Goal: Task Accomplishment & Management: Complete application form

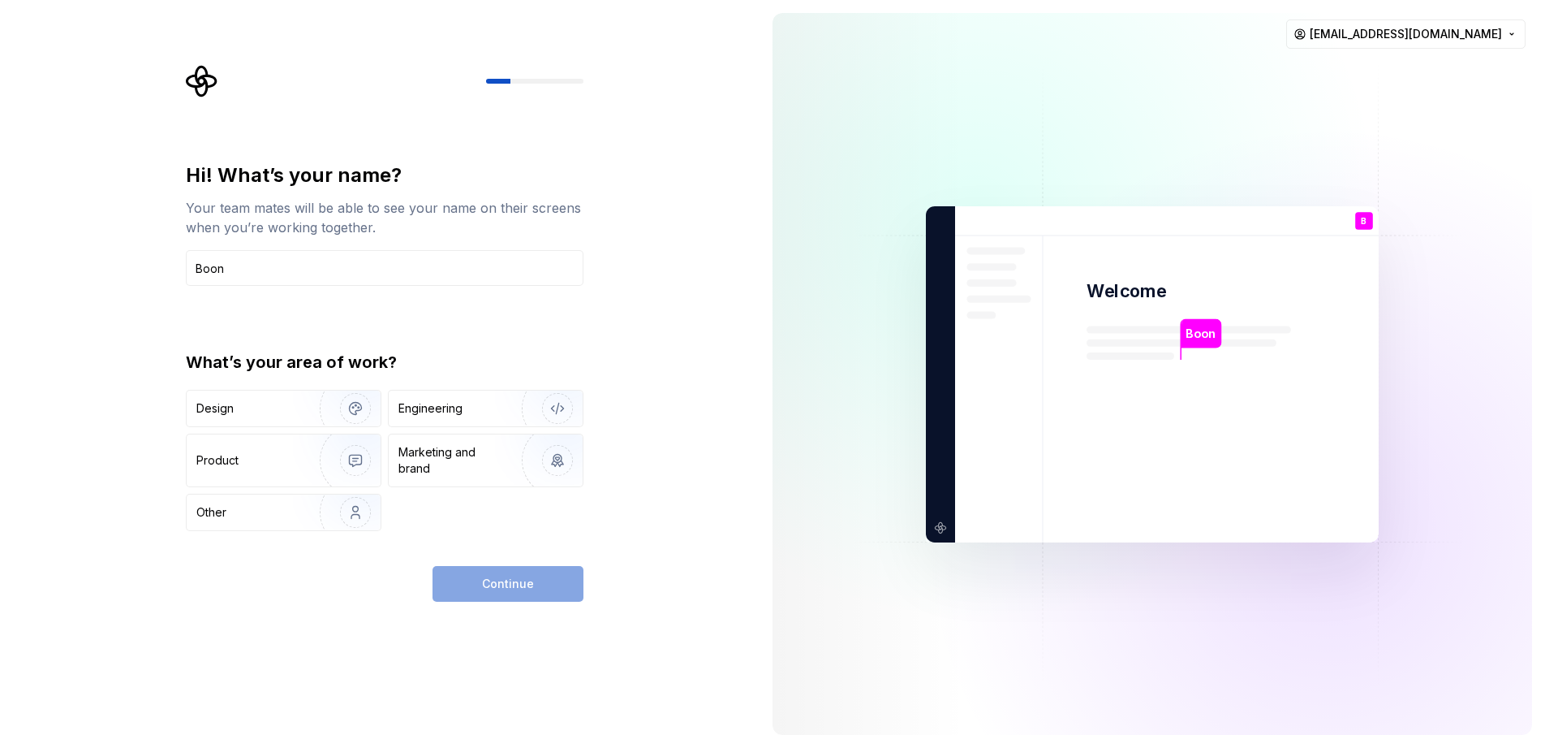
type input "Boon"
click at [519, 584] on div "Continue" at bounding box center [508, 584] width 151 height 36
click at [302, 450] on img "button" at bounding box center [345, 460] width 104 height 109
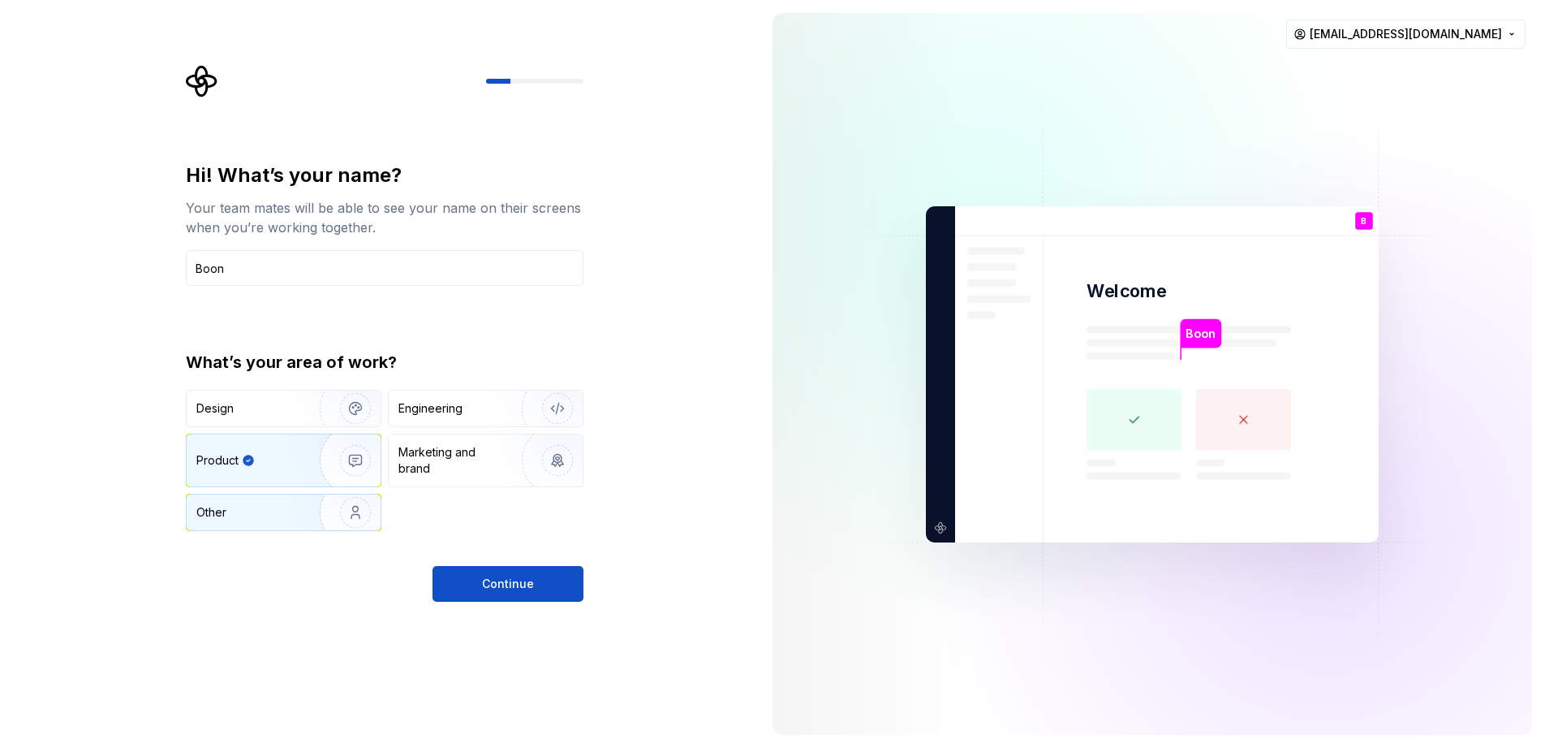
click at [317, 506] on img "button" at bounding box center [345, 512] width 104 height 109
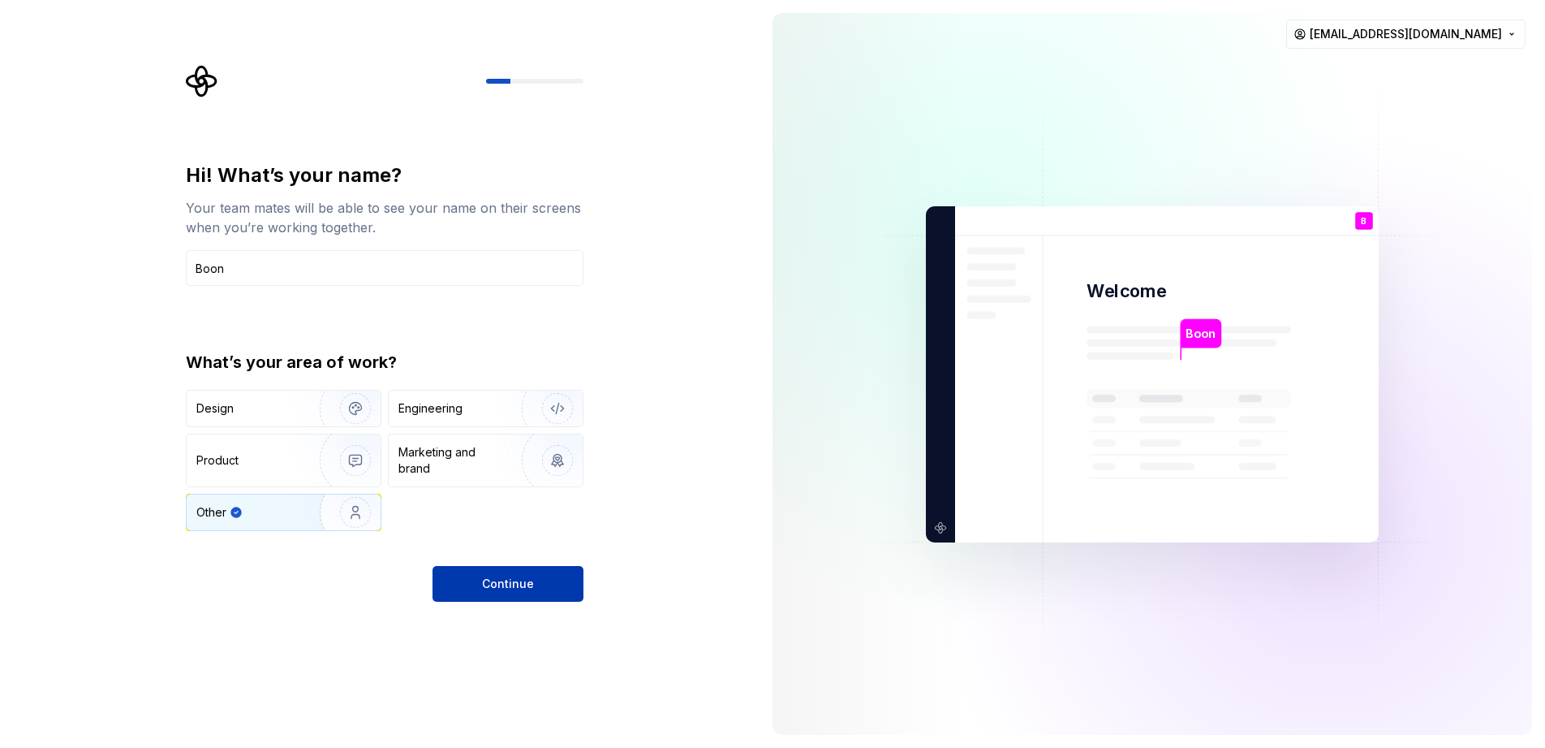
click at [532, 583] on button "Continue" at bounding box center [508, 584] width 151 height 36
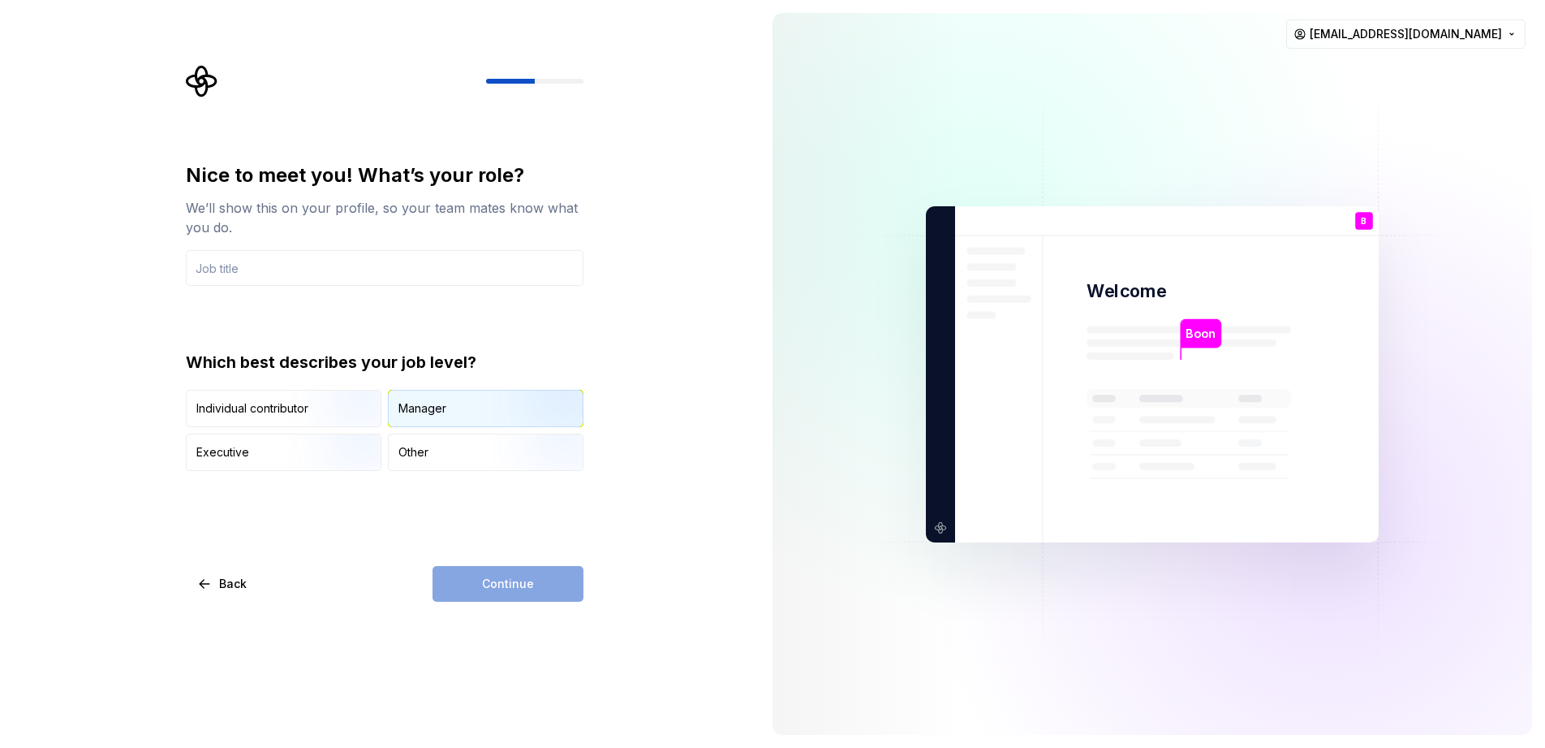
click at [515, 413] on img "button" at bounding box center [544, 428] width 104 height 109
click at [497, 416] on img "button" at bounding box center [544, 428] width 104 height 109
click at [456, 412] on icon "button" at bounding box center [455, 408] width 11 height 11
click at [472, 461] on div "Other" at bounding box center [486, 452] width 194 height 36
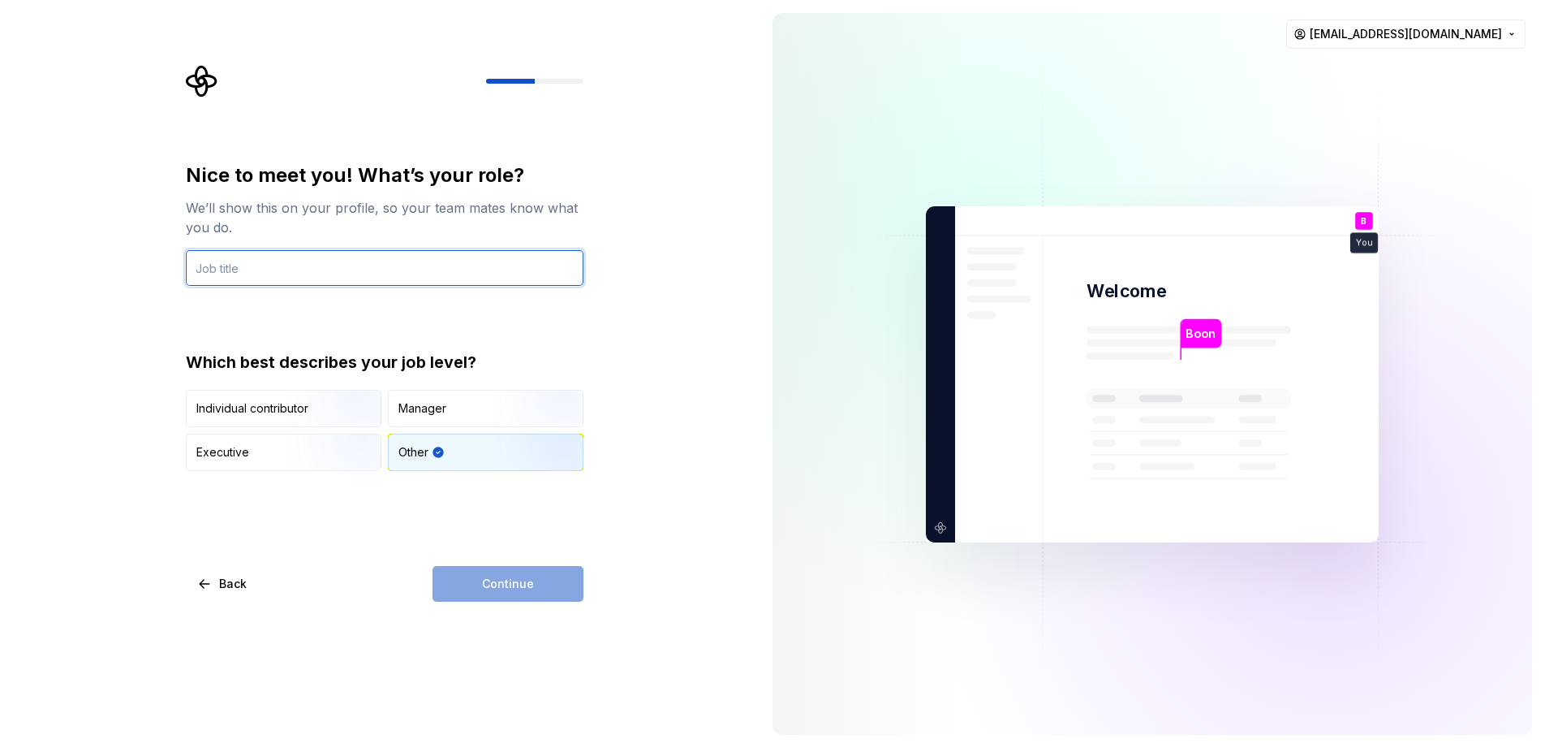
click at [267, 269] on input "text" at bounding box center [385, 268] width 398 height 36
type input "worker"
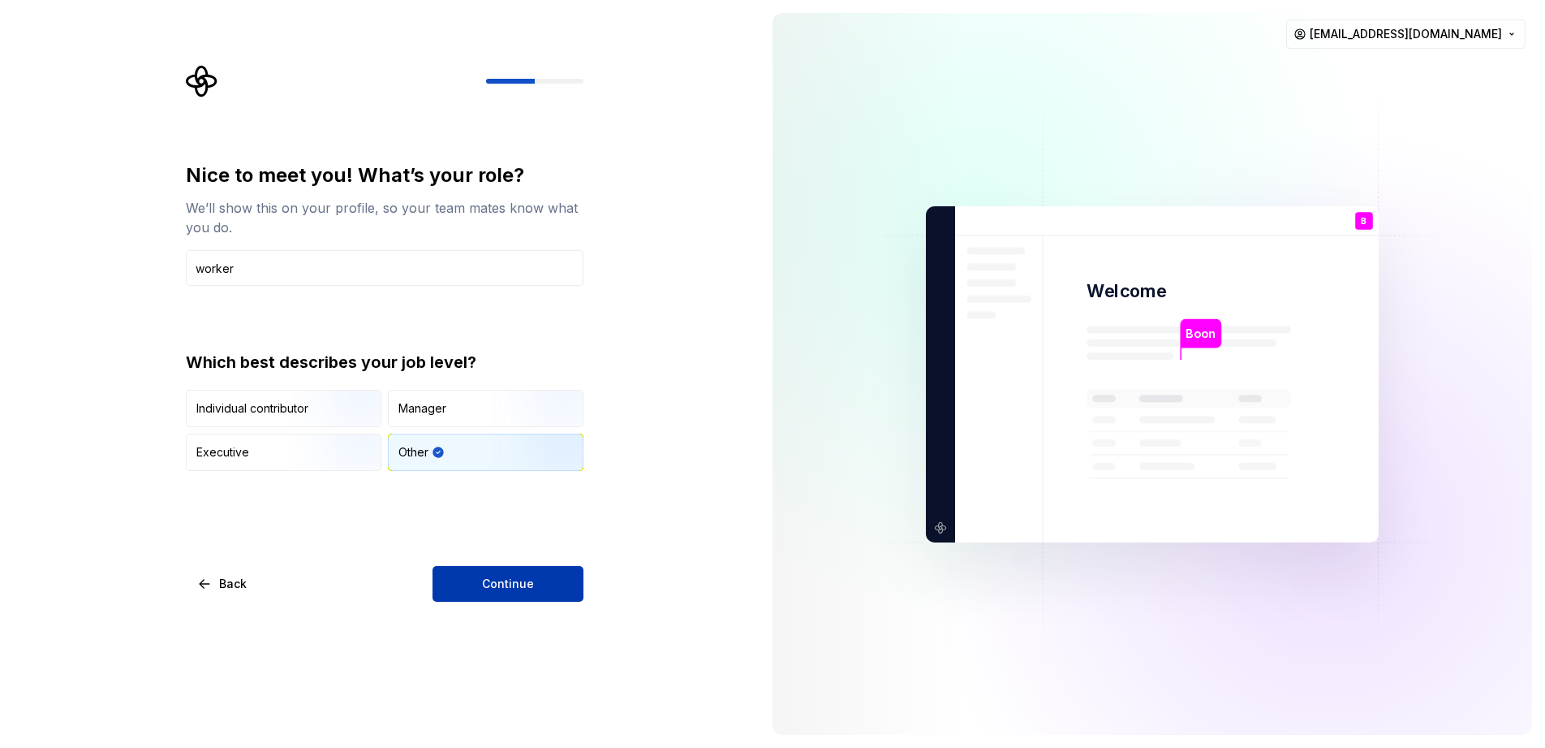
click at [530, 578] on span "Continue" at bounding box center [508, 583] width 52 height 16
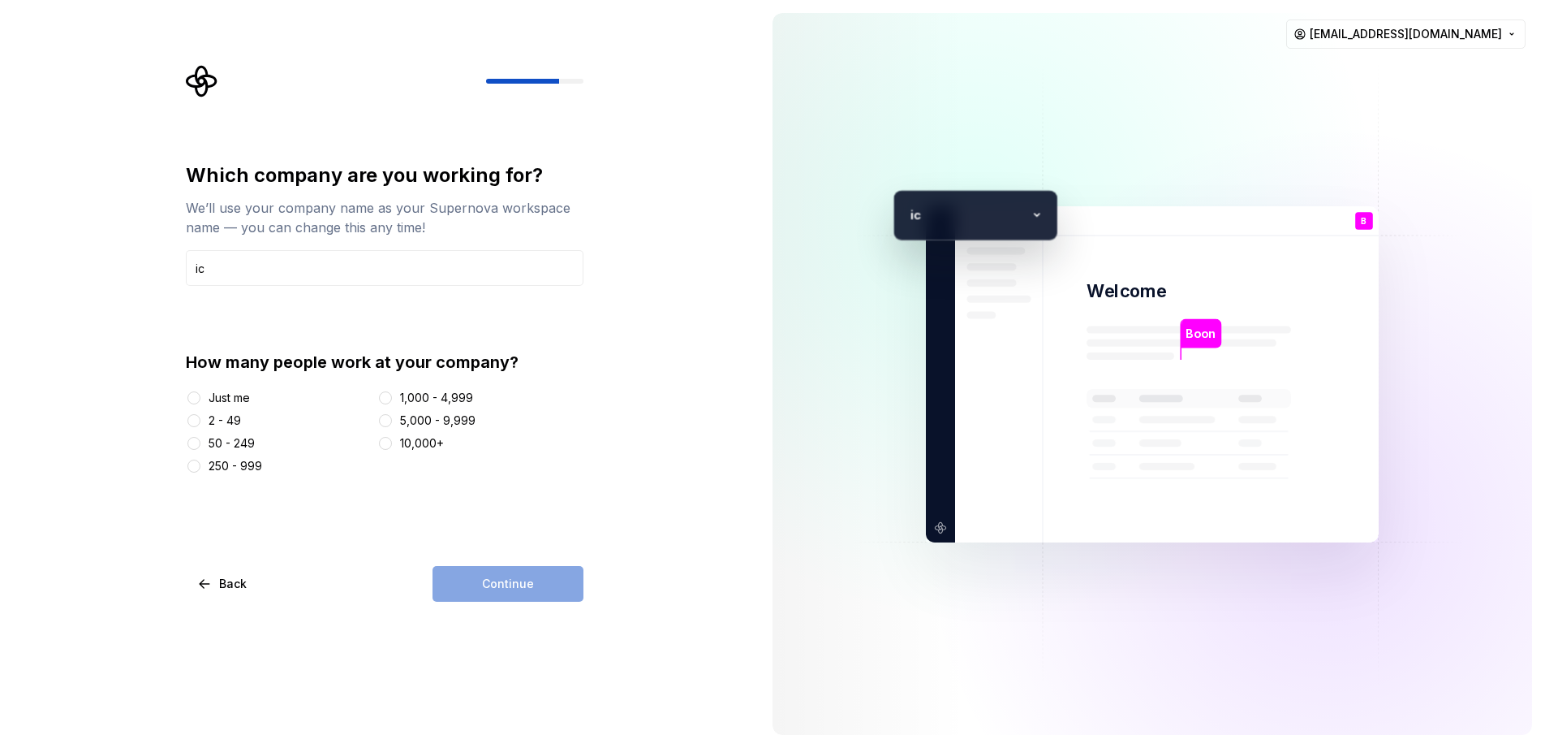
type input "ic"
click at [233, 397] on div "Just me" at bounding box center [229, 398] width 41 height 16
click at [200, 397] on button "Just me" at bounding box center [193, 397] width 13 height 13
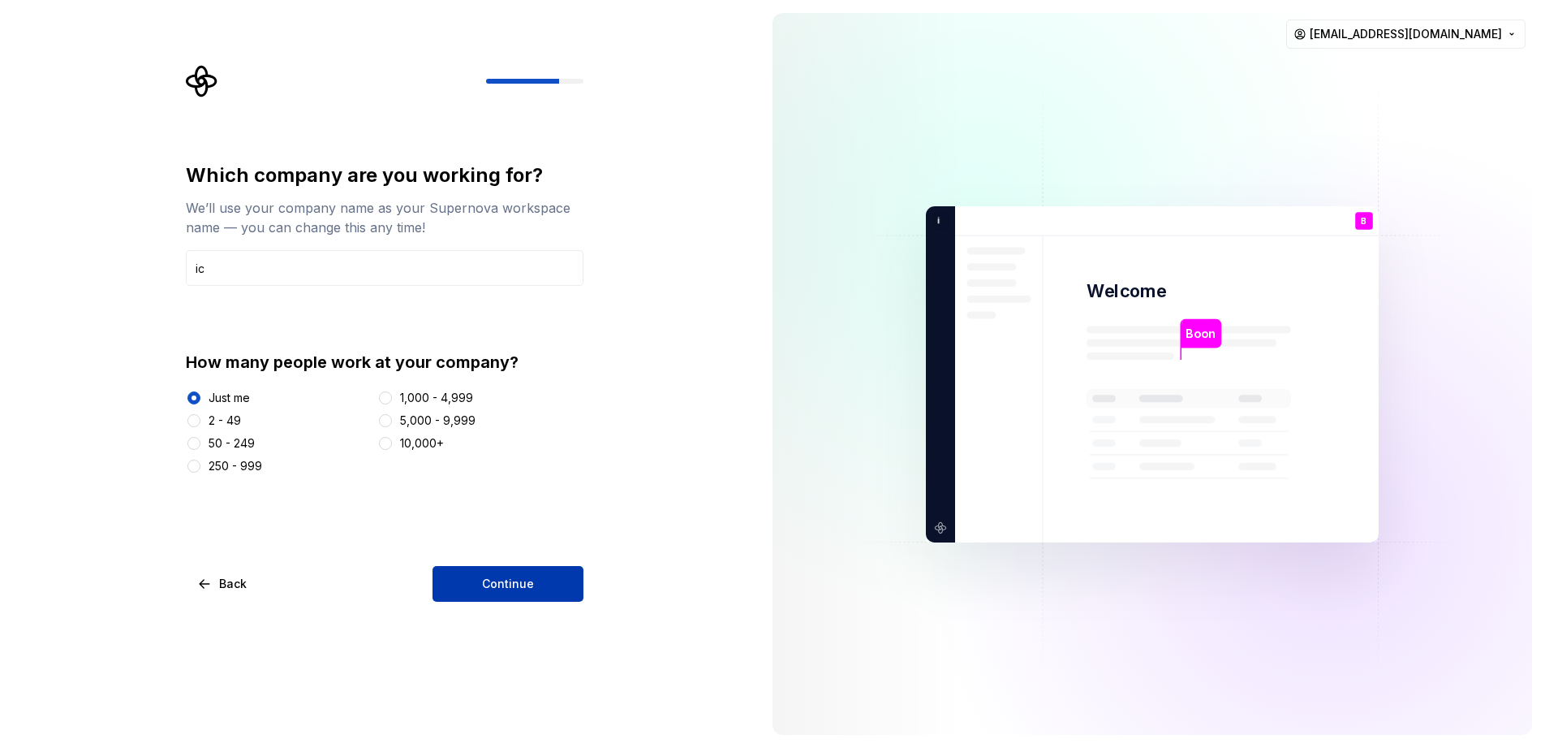
click at [541, 582] on button "Continue" at bounding box center [508, 584] width 151 height 36
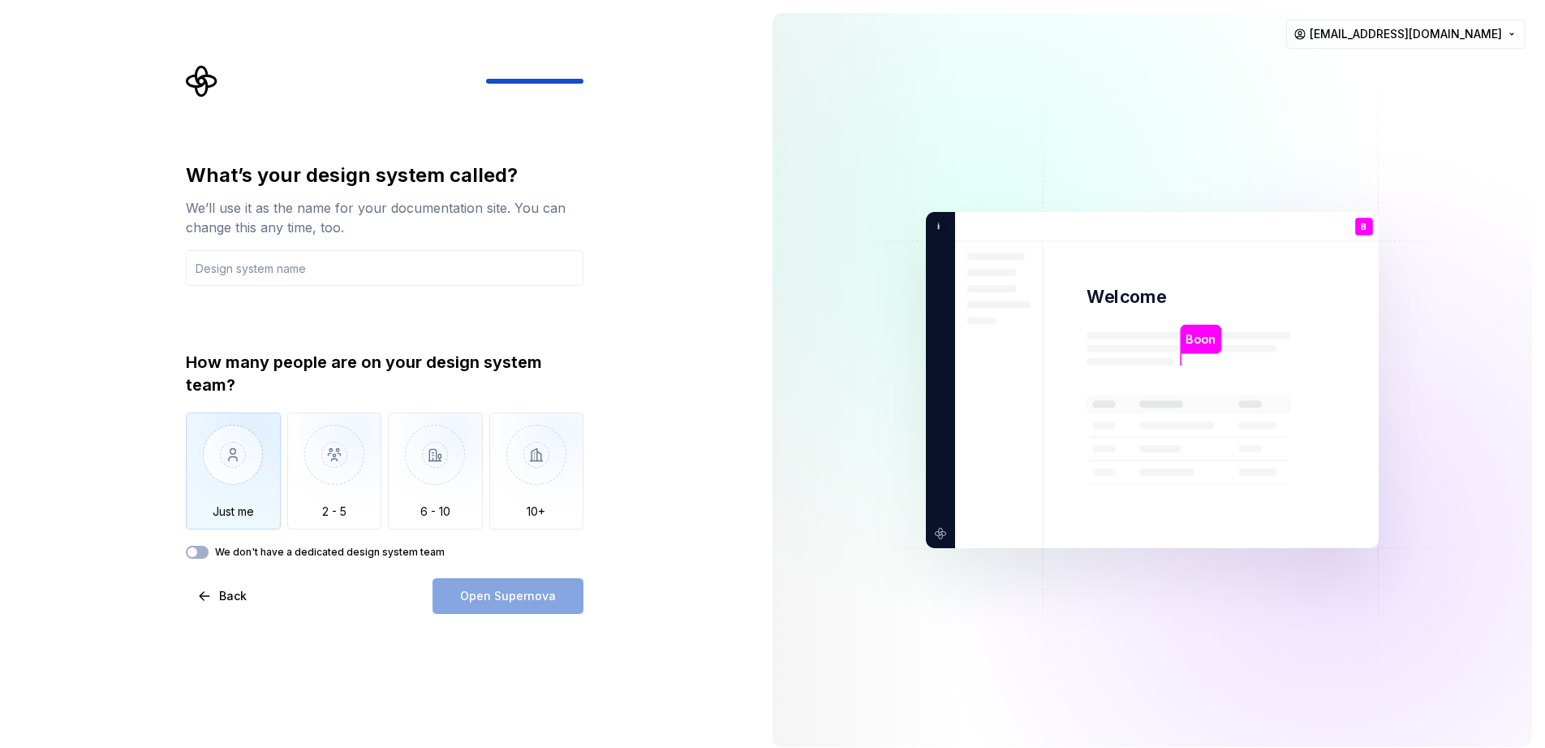
click at [223, 482] on img "button" at bounding box center [233, 466] width 95 height 109
click at [248, 545] on label "We don't have a dedicated design system team" at bounding box center [330, 551] width 230 height 13
click at [209, 545] on button "We don't have a dedicated design system team" at bounding box center [197, 551] width 23 height 13
click at [527, 601] on div "Open Supernova" at bounding box center [508, 596] width 151 height 36
click at [511, 605] on div "Open Supernova" at bounding box center [508, 596] width 151 height 36
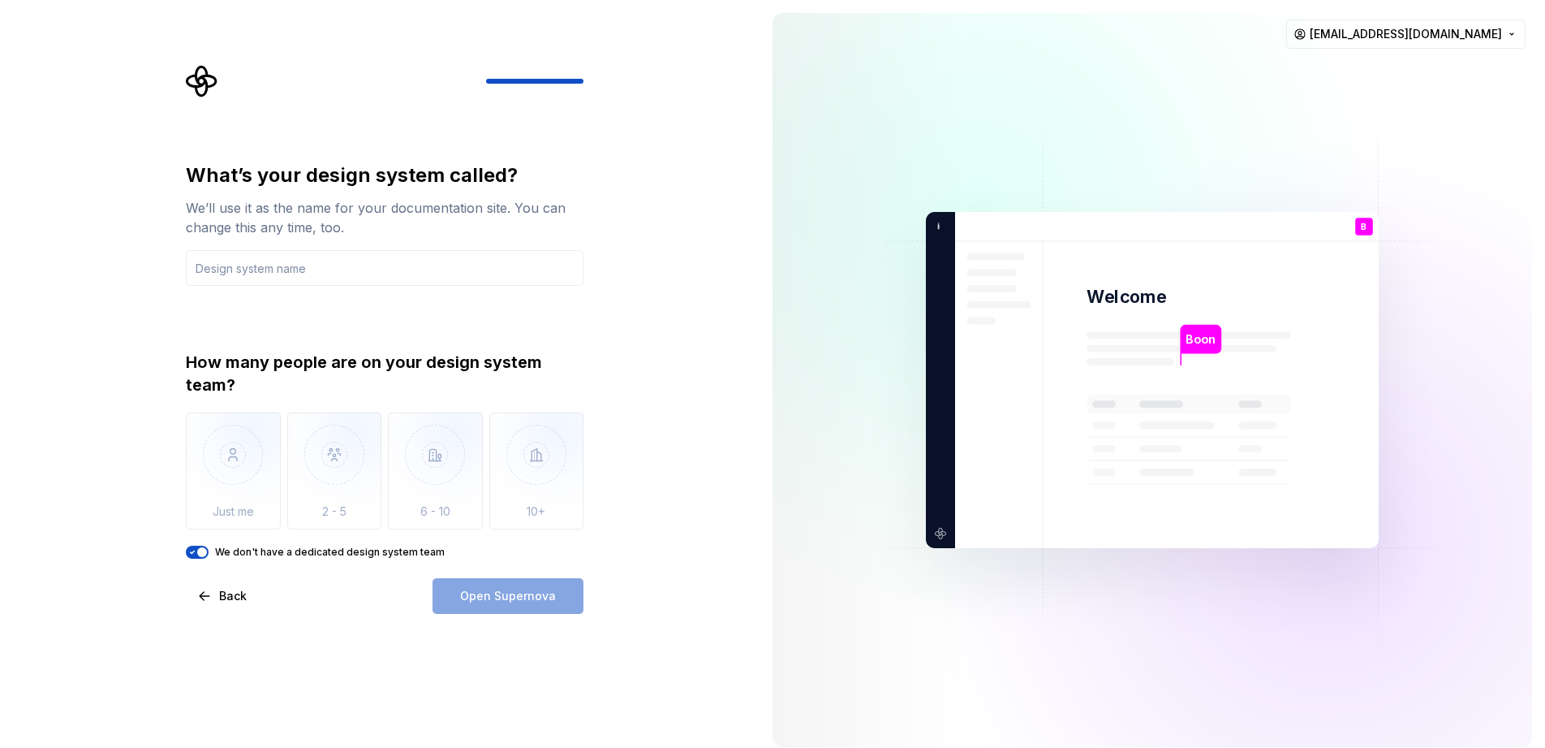
click at [514, 602] on div "Open Supernova" at bounding box center [508, 596] width 151 height 36
click at [188, 554] on icon "button" at bounding box center [192, 552] width 13 height 10
click at [204, 554] on button "We don't have a dedicated design system team" at bounding box center [197, 551] width 23 height 13
click at [192, 554] on icon "button" at bounding box center [192, 552] width 13 height 10
click at [245, 477] on img "button" at bounding box center [233, 466] width 95 height 109
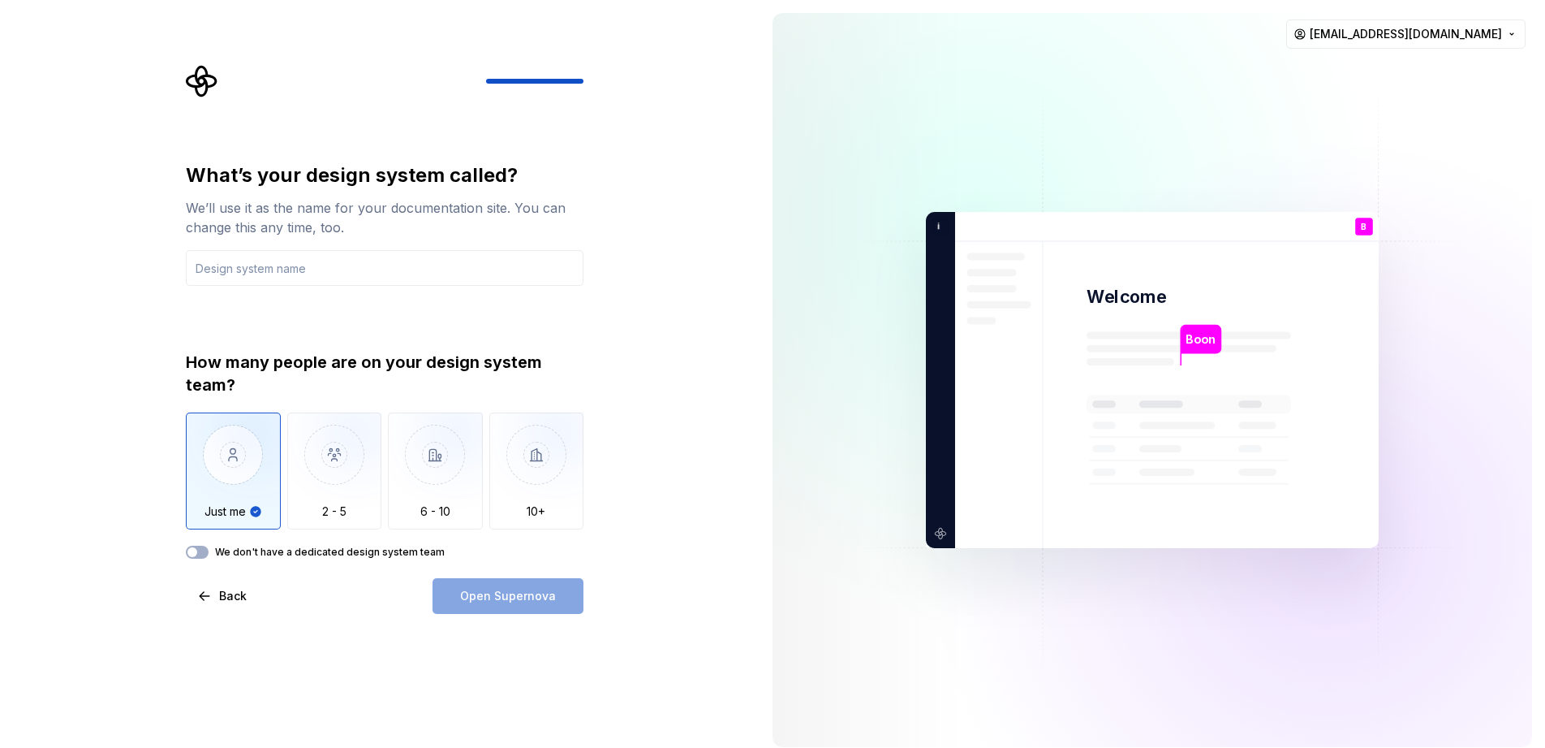
click at [532, 605] on div "Open Supernova" at bounding box center [508, 596] width 151 height 36
click at [206, 554] on button "We don't have a dedicated design system team" at bounding box center [197, 551] width 23 height 13
click at [519, 608] on div "Open Supernova" at bounding box center [508, 596] width 151 height 36
click at [310, 274] on input "text" at bounding box center [385, 268] width 398 height 36
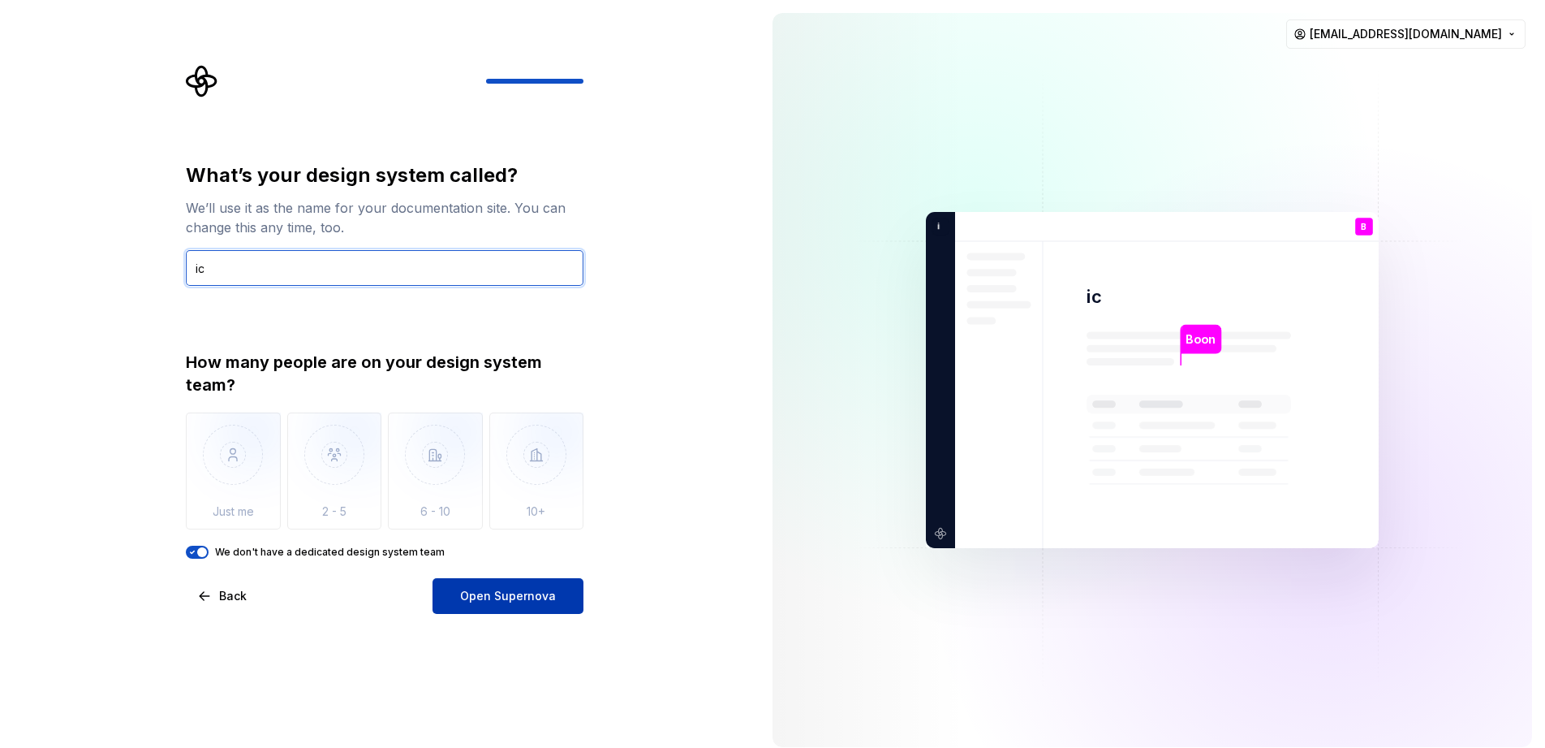
type input "ic"
click at [542, 596] on span "Open Supernova" at bounding box center [508, 596] width 96 height 16
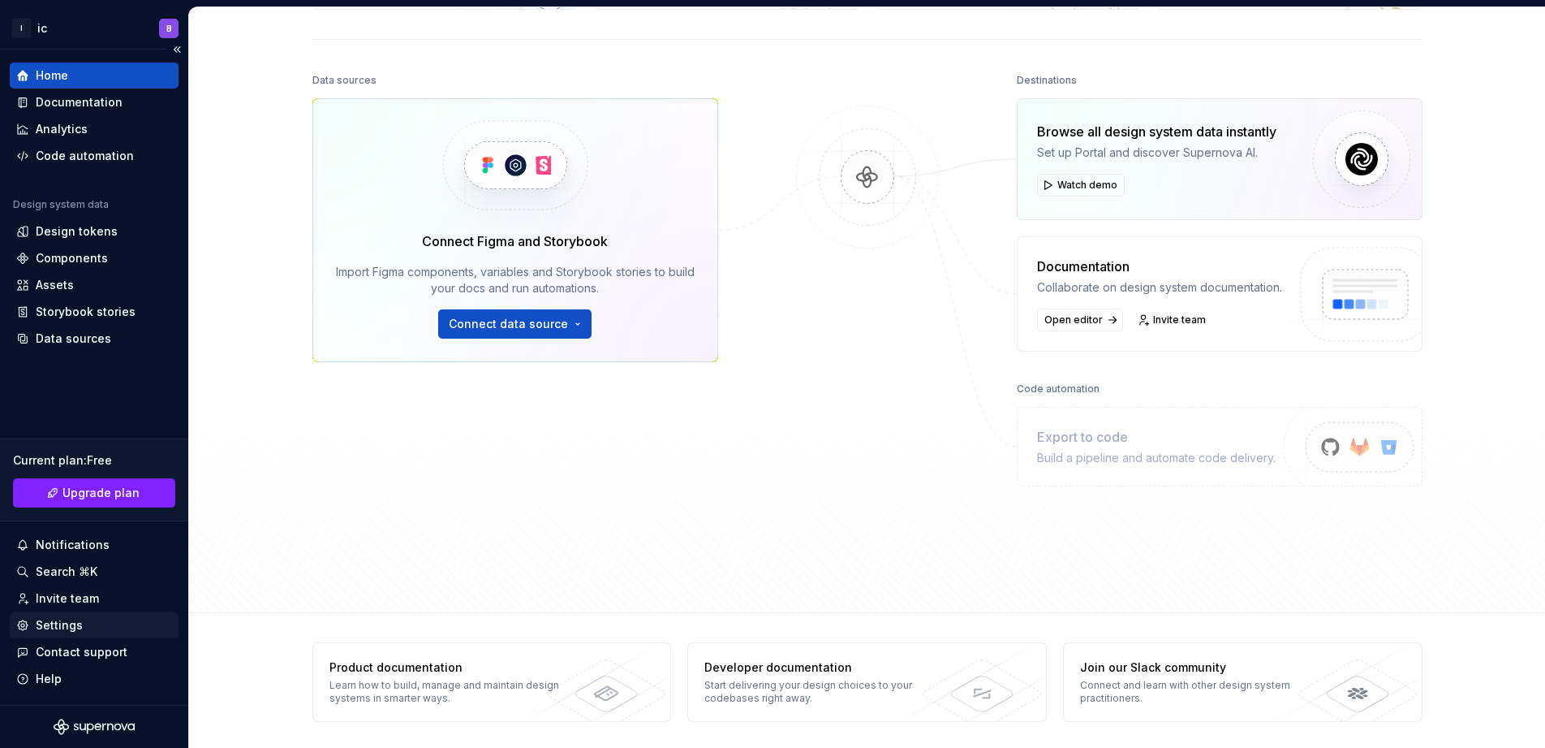
scroll to position [162, 0]
click at [88, 629] on div "Settings" at bounding box center [94, 625] width 156 height 16
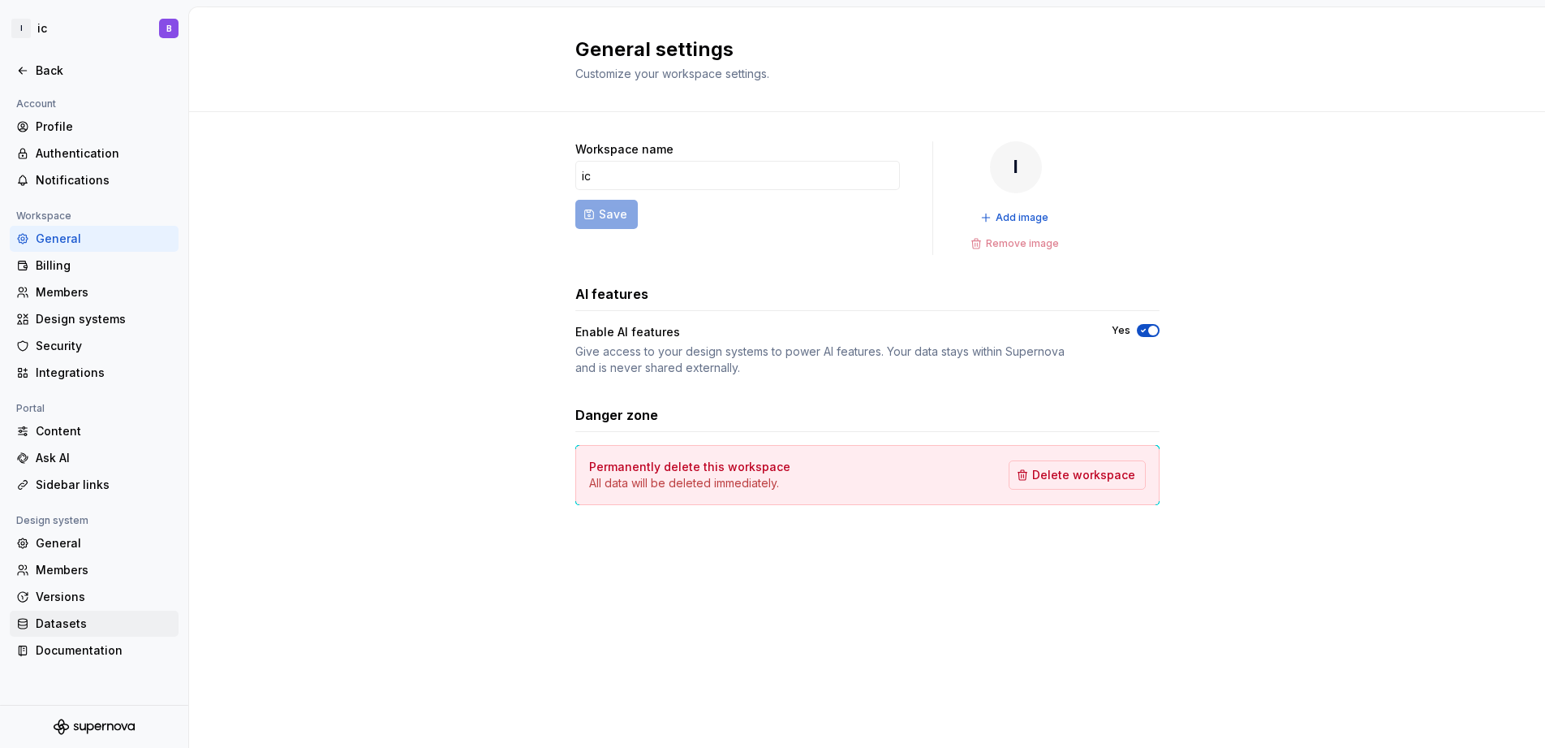
click at [44, 625] on div "Datasets" at bounding box center [104, 623] width 136 height 16
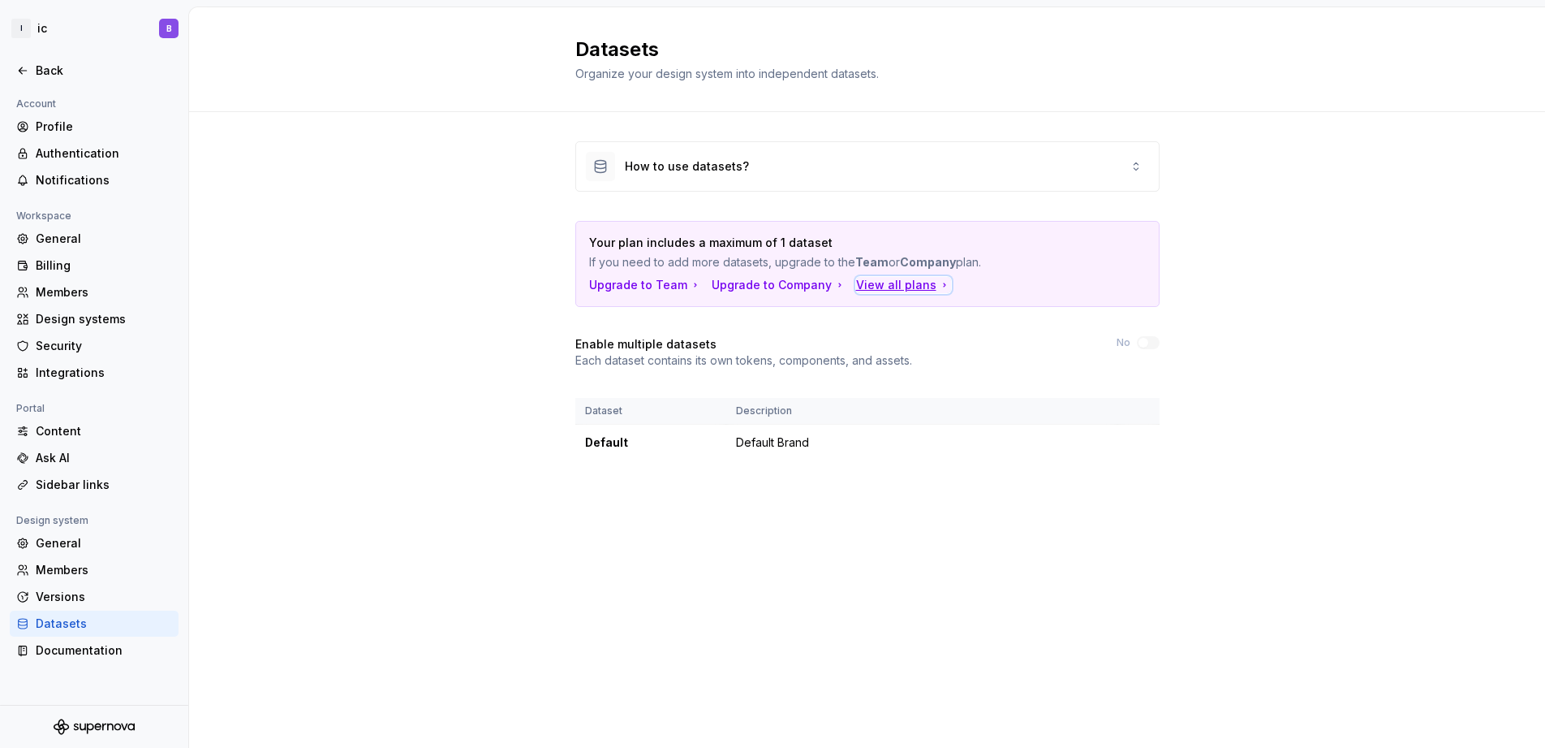
click at [899, 288] on div "View all plans" at bounding box center [903, 285] width 95 height 16
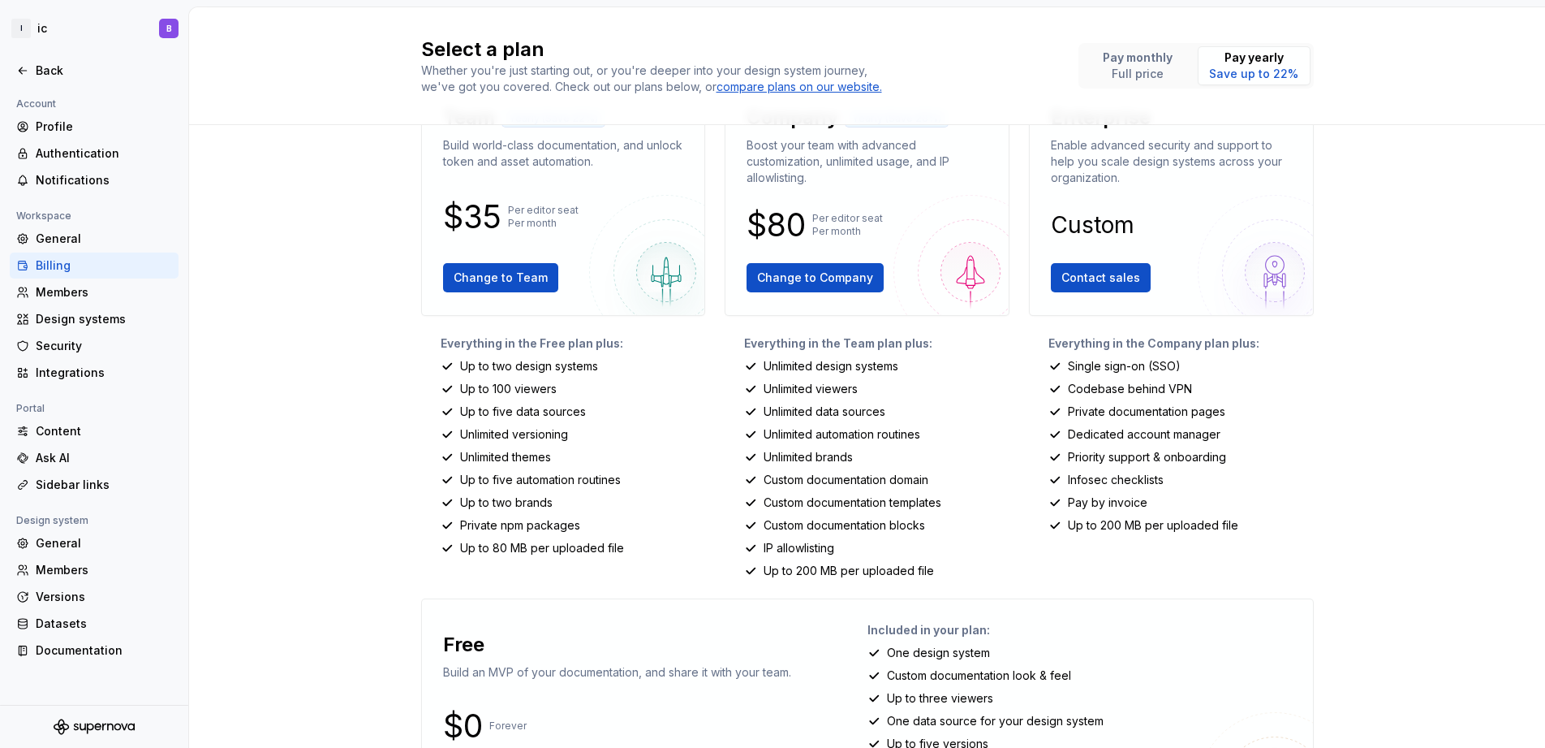
scroll to position [175, 0]
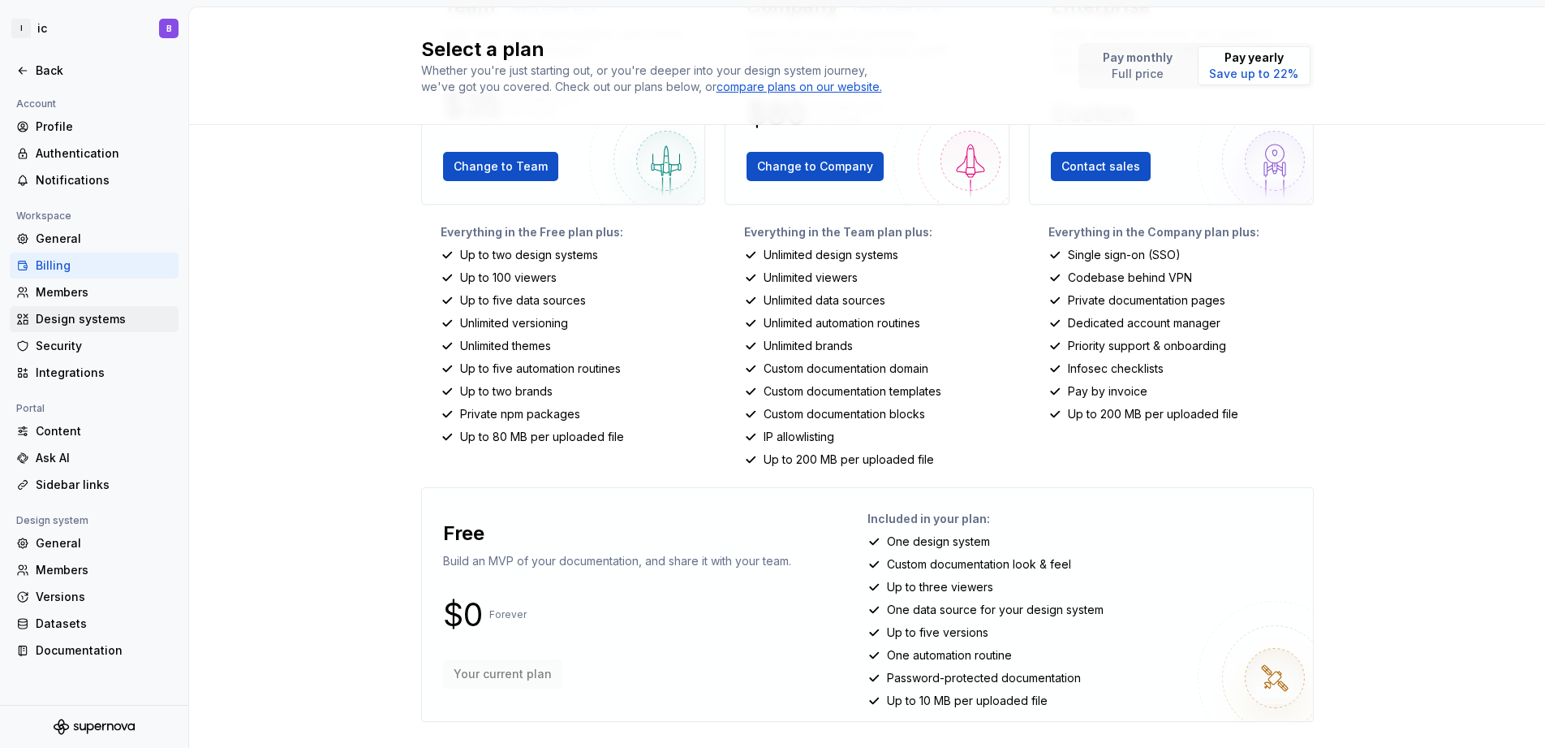
click at [77, 322] on div "Design systems" at bounding box center [104, 319] width 136 height 16
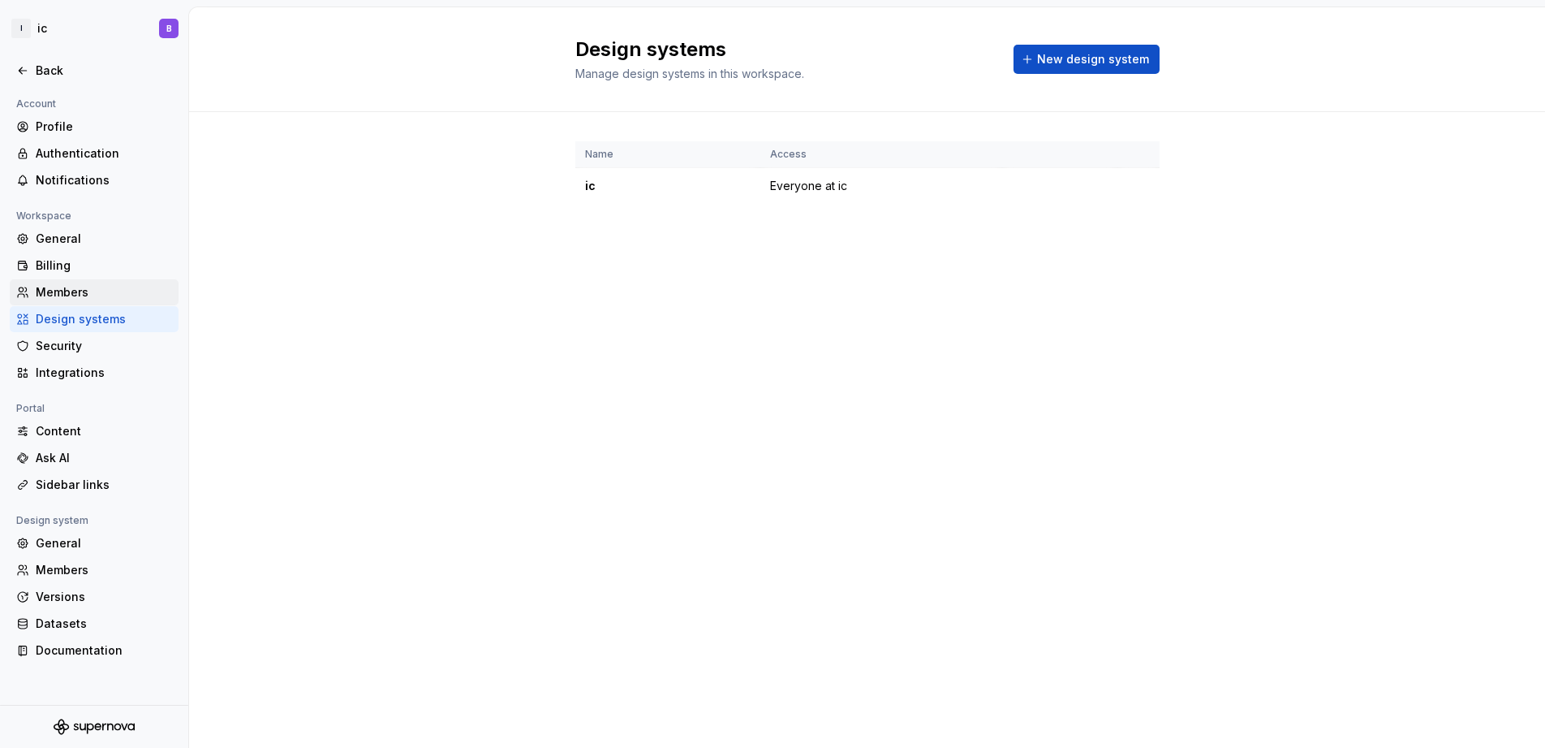
click at [67, 297] on div "Members" at bounding box center [104, 292] width 136 height 16
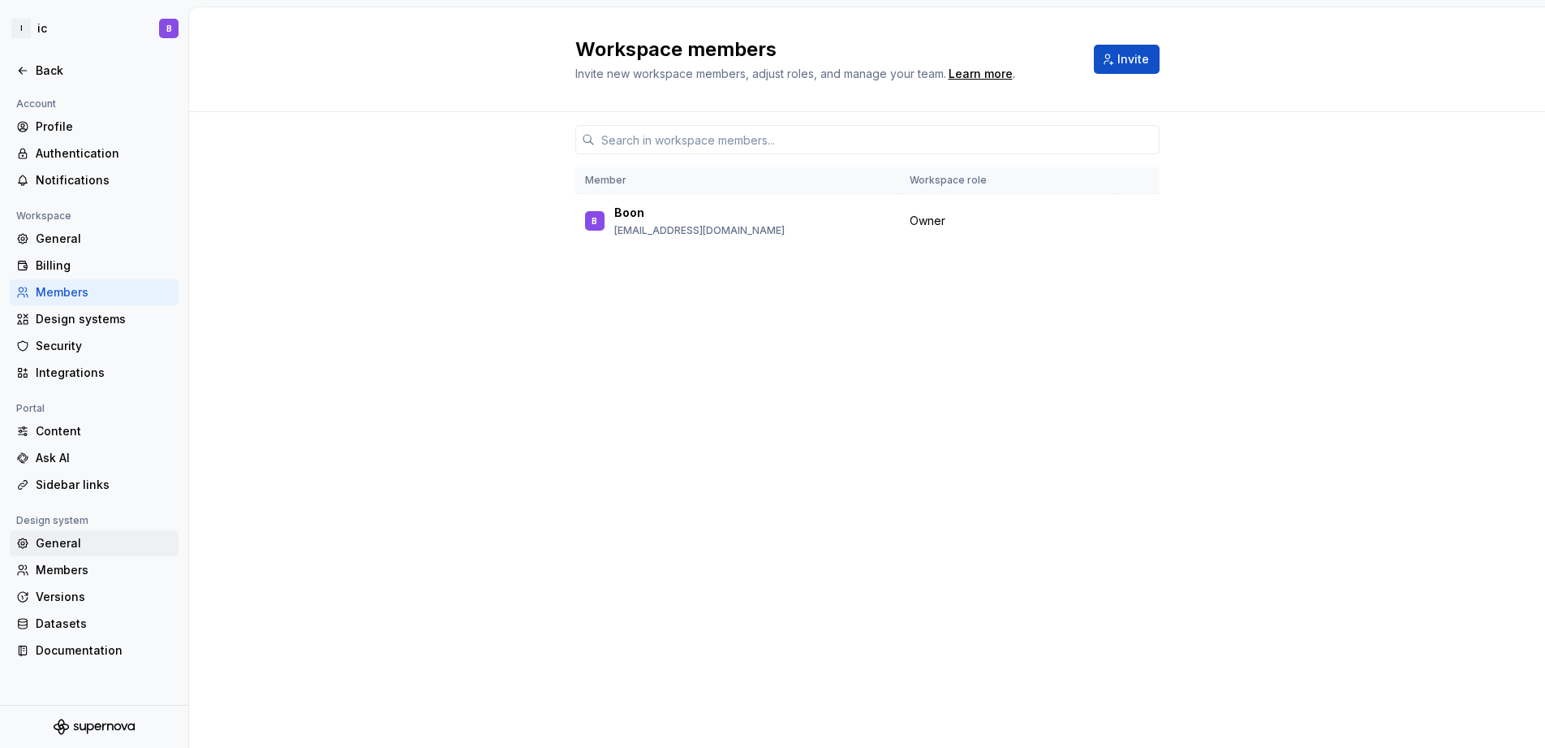
click at [80, 539] on div "General" at bounding box center [104, 543] width 136 height 16
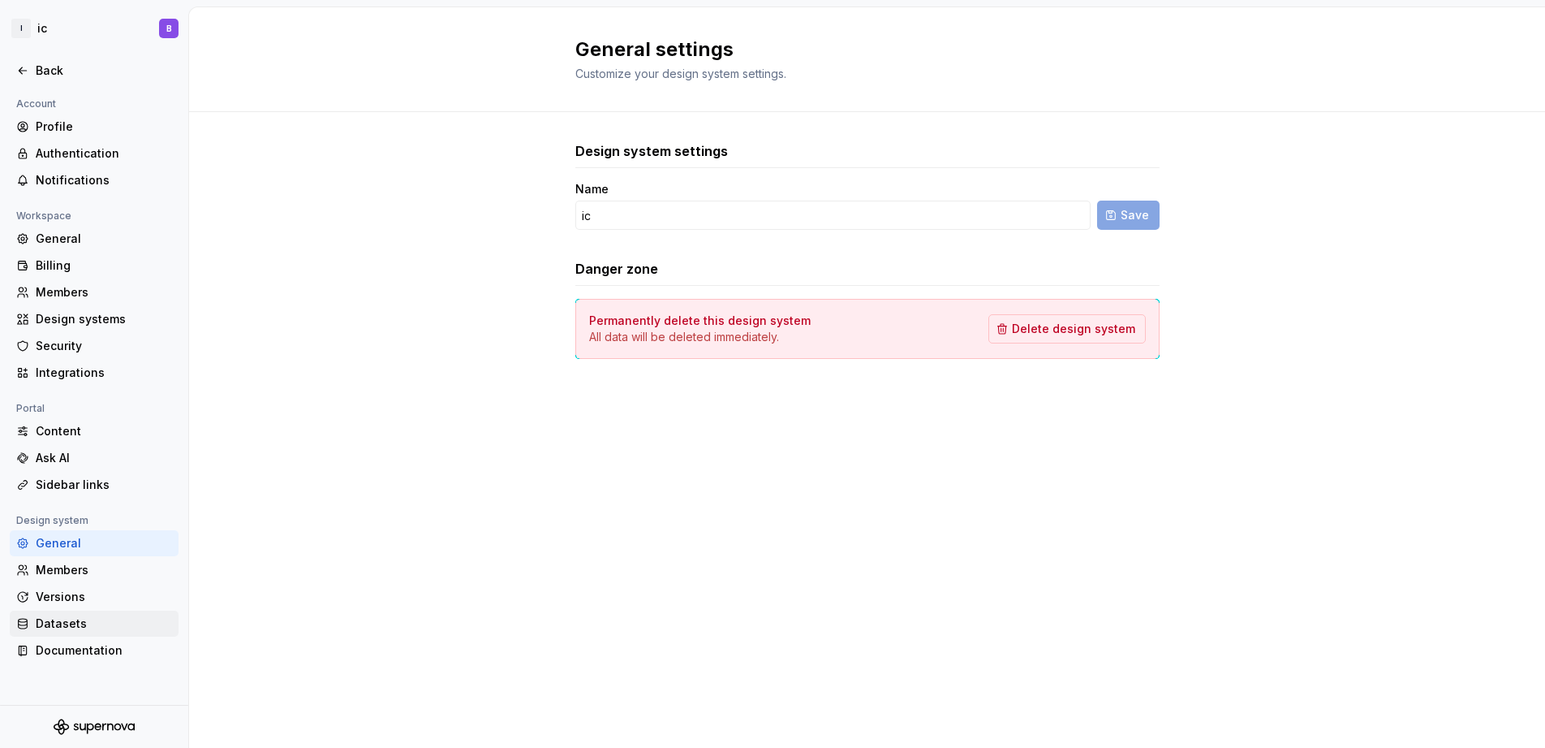
click at [86, 623] on div "Datasets" at bounding box center [104, 623] width 136 height 16
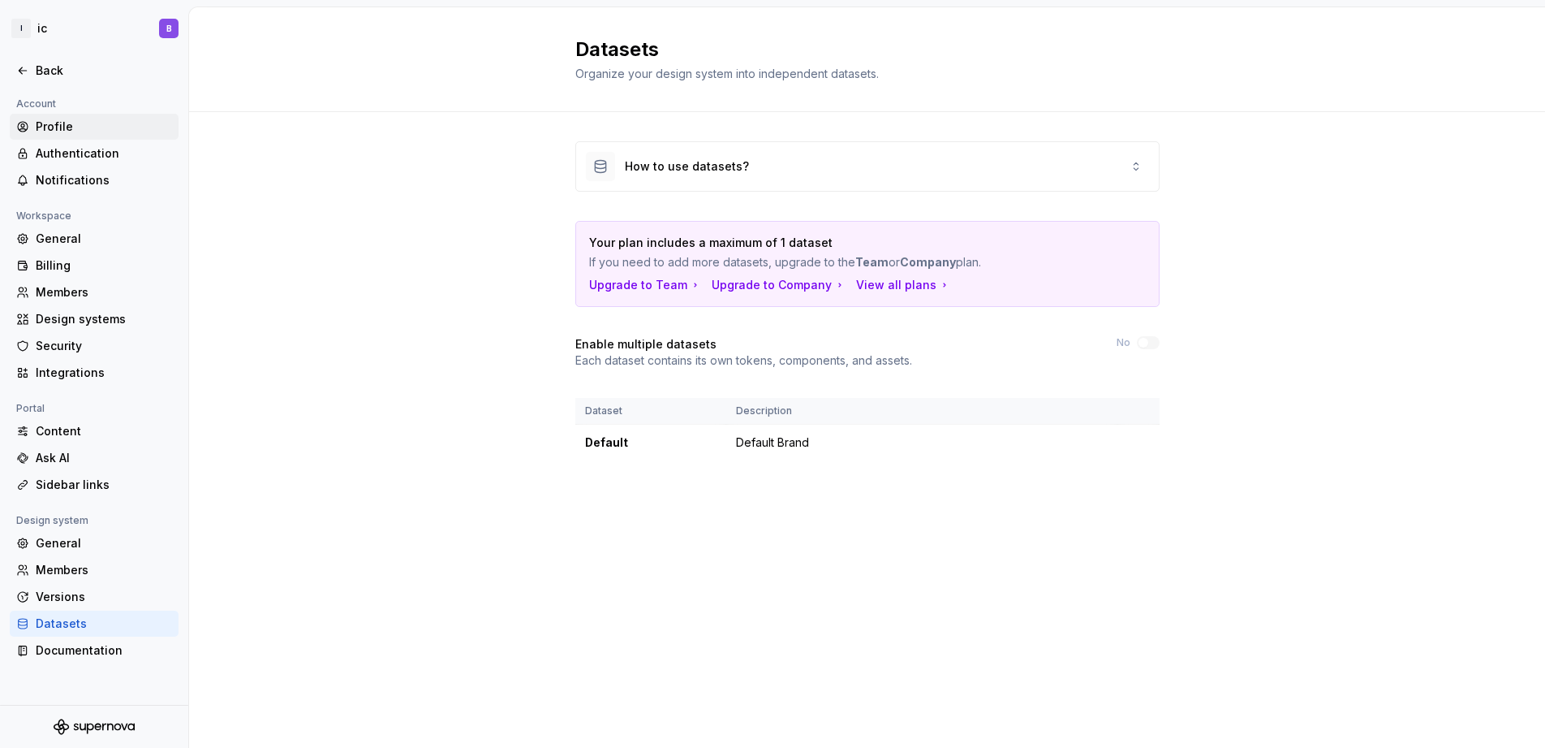
click at [66, 128] on div "Profile" at bounding box center [104, 127] width 136 height 16
